Goal: Transaction & Acquisition: Purchase product/service

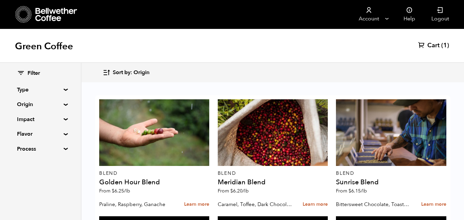
scroll to position [724, 0]
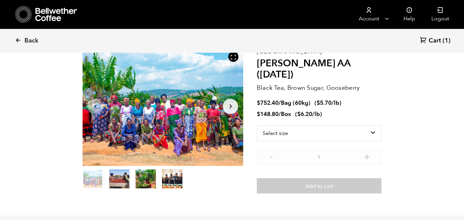
scroll to position [40, 0]
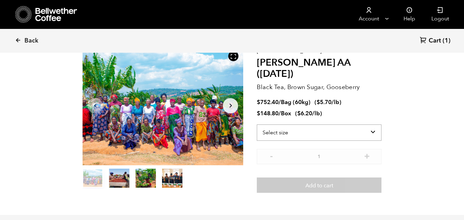
click at [347, 124] on select "Select size Bag (60kg) (132 lbs) Box (24 lbs)" at bounding box center [319, 132] width 125 height 16
select select "bag-3"
click at [257, 124] on select "Select size Bag (60kg) (132 lbs) Box (24 lbs)" at bounding box center [319, 132] width 125 height 16
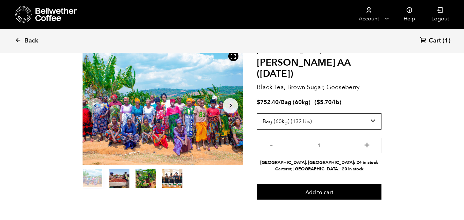
scroll to position [0, 0]
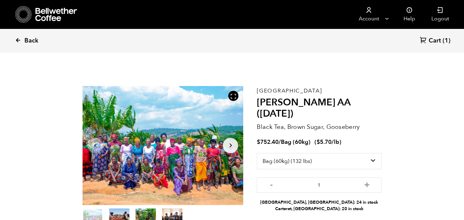
click at [29, 44] on span "Back" at bounding box center [31, 41] width 14 height 8
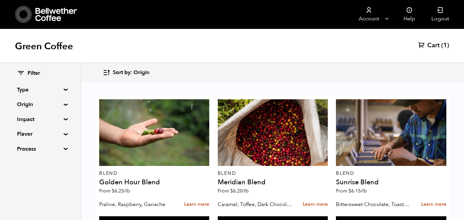
scroll to position [439, 0]
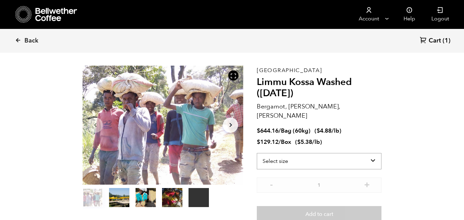
click at [319, 153] on select "Select size Bag (60kg) (132 lbs) Box (24 lbs)" at bounding box center [319, 161] width 125 height 16
select select "bag-3"
click at [257, 153] on select "Select size Bag (60kg) (132 lbs) Box (24 lbs)" at bounding box center [319, 161] width 125 height 16
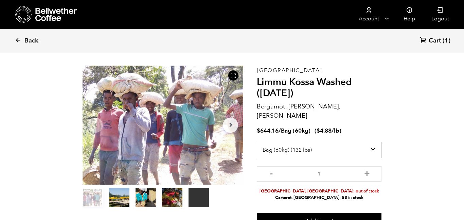
click at [340, 142] on select "Select size Bag (60kg) (132 lbs) Box (24 lbs)" at bounding box center [319, 150] width 125 height 16
click at [396, 133] on section "Your browser does not support the video tag. Item 1 of 5 Your browser does not …" at bounding box center [232, 147] width 333 height 207
click at [32, 41] on span "Back" at bounding box center [31, 41] width 14 height 8
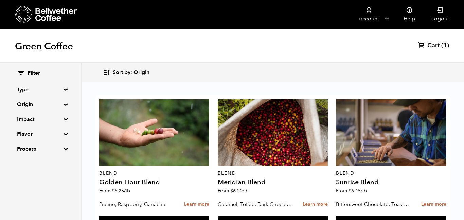
scroll to position [412, 0]
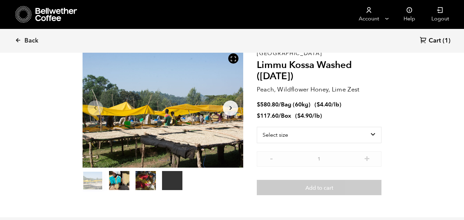
scroll to position [38, 0]
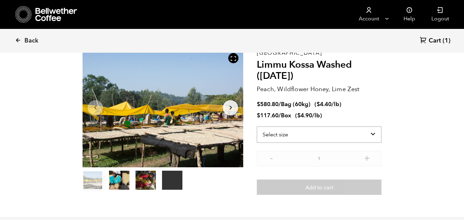
click at [343, 132] on select "Select size Bag (60kg) (132 lbs) Box (24 lbs)" at bounding box center [319, 134] width 125 height 16
select select "bag-3"
click at [257, 126] on select "Select size Bag (60kg) (132 lbs) Box (24 lbs)" at bounding box center [319, 134] width 125 height 16
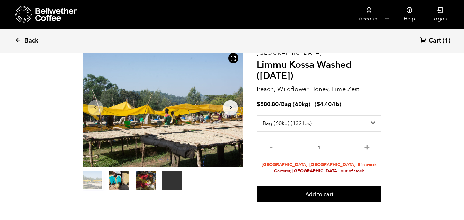
click at [19, 42] on icon at bounding box center [18, 40] width 6 height 6
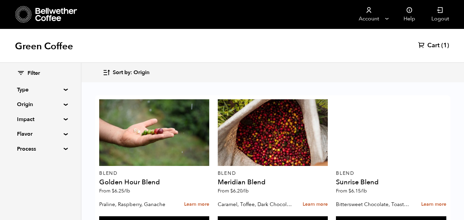
scroll to position [426, 0]
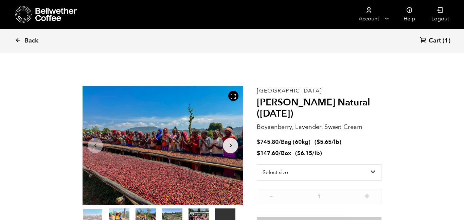
scroll to position [296, 291]
click at [320, 169] on select "Select size Bag (60kg) (132 lbs) Box (24 lbs)" at bounding box center [319, 172] width 125 height 16
select select "bag-3"
click at [257, 164] on select "Select size Bag (60kg) (132 lbs) Box (24 lbs)" at bounding box center [319, 172] width 125 height 16
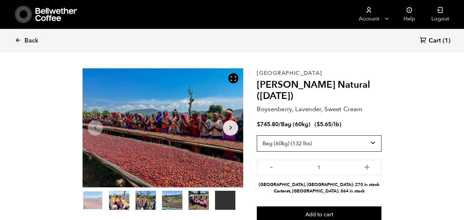
scroll to position [21, 0]
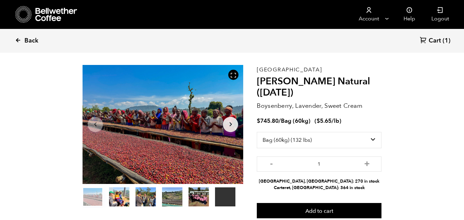
click at [25, 40] on span "Back" at bounding box center [31, 41] width 14 height 8
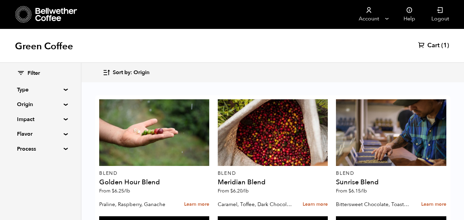
scroll to position [711, 0]
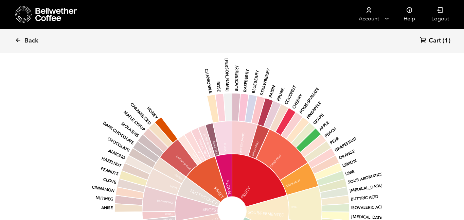
scroll to position [589, 0]
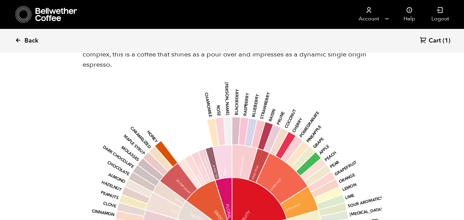
click at [28, 40] on span "Back" at bounding box center [31, 41] width 14 height 8
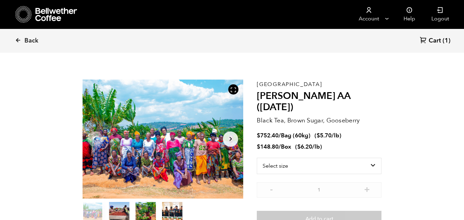
scroll to position [0, 0]
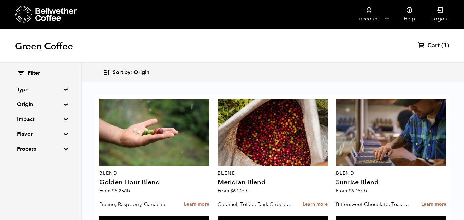
scroll to position [420, 0]
click div "Buy again"
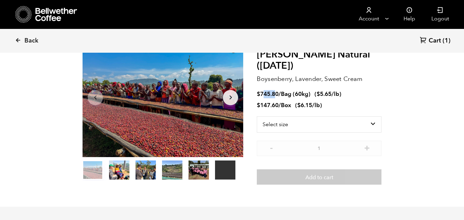
drag, startPoint x: 262, startPoint y: 95, endPoint x: 275, endPoint y: 94, distance: 12.2
click at [275, 94] on bdi "$ 745.80" at bounding box center [268, 94] width 22 height 8
click at [332, 125] on select "Select size Bag (60kg) (132 lbs) Box (24 lbs)" at bounding box center [319, 124] width 125 height 16
